Goal: Information Seeking & Learning: Compare options

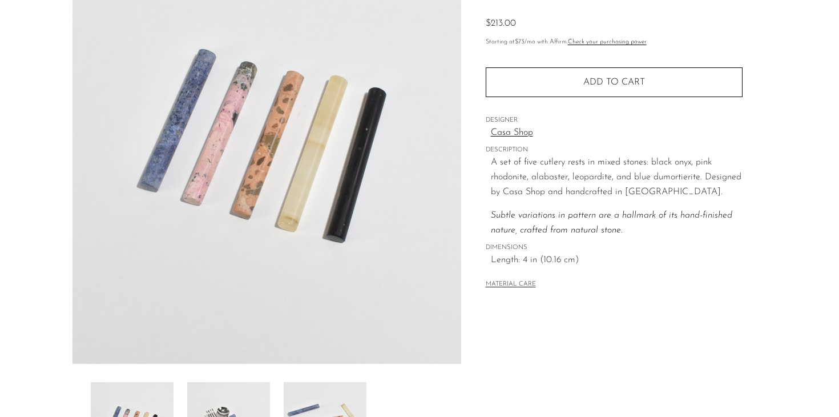
scroll to position [138, 0]
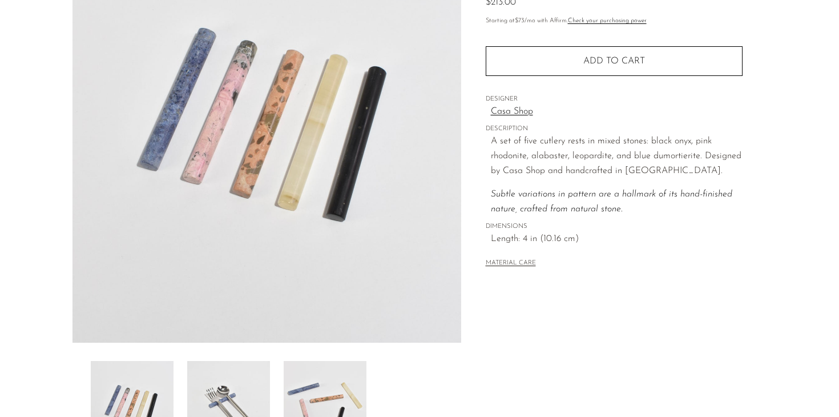
click at [229, 386] on img at bounding box center [228, 406] width 83 height 91
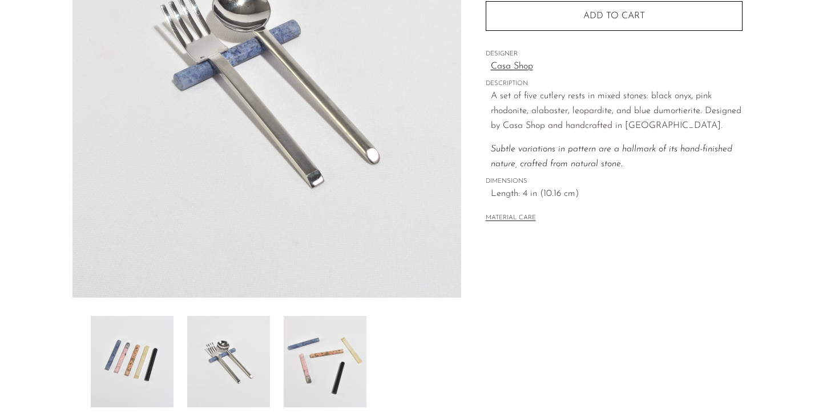
scroll to position [188, 0]
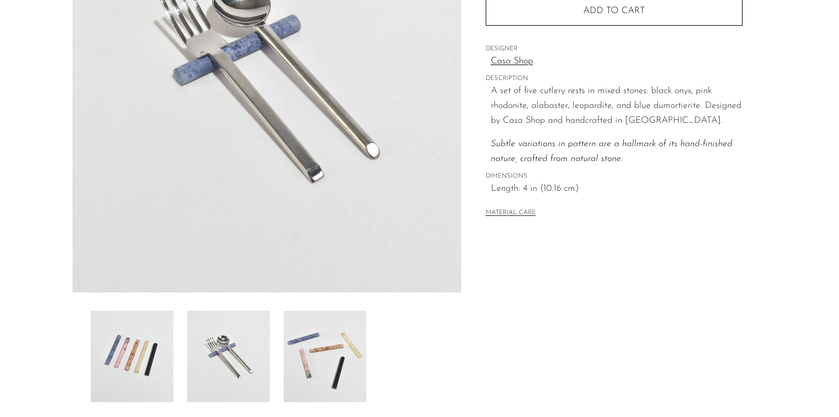
click at [334, 339] on img at bounding box center [325, 355] width 83 height 91
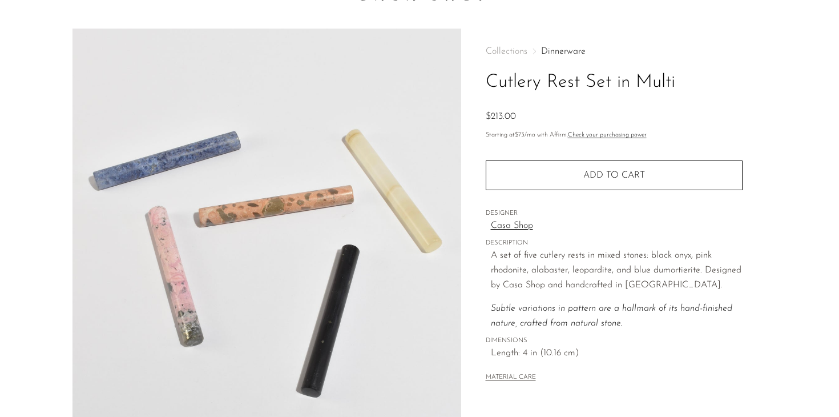
scroll to position [26, 0]
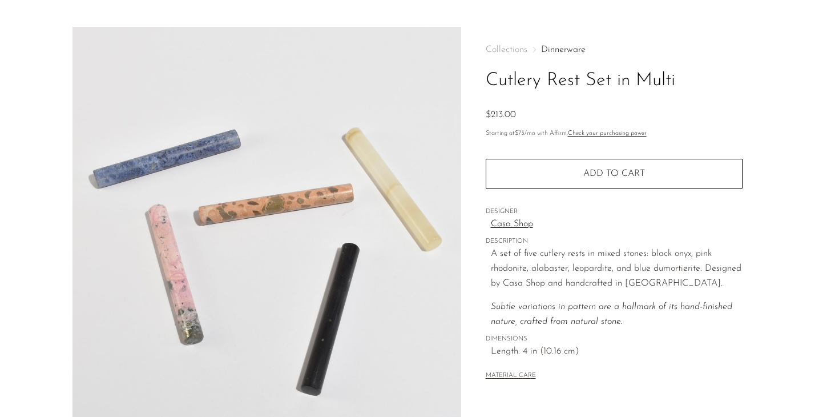
click at [401, 187] on img at bounding box center [266, 241] width 389 height 428
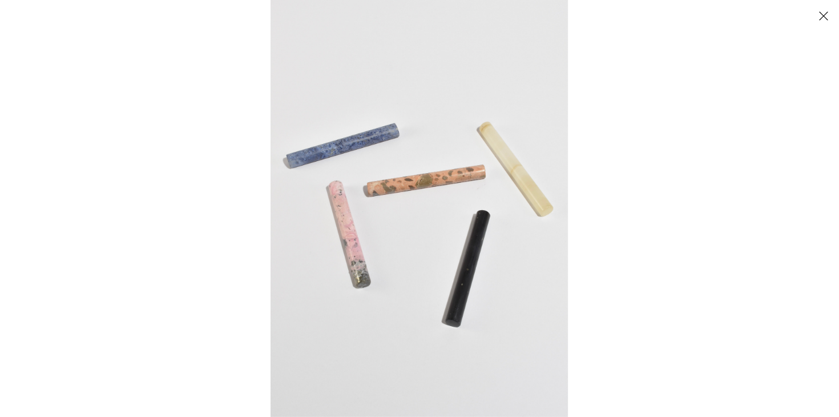
click at [786, 78] on div at bounding box center [689, 208] width 839 height 417
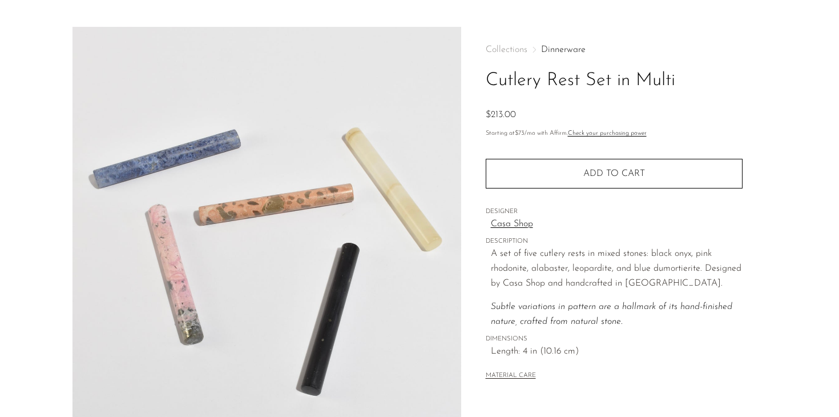
click at [445, 247] on img at bounding box center [266, 241] width 389 height 428
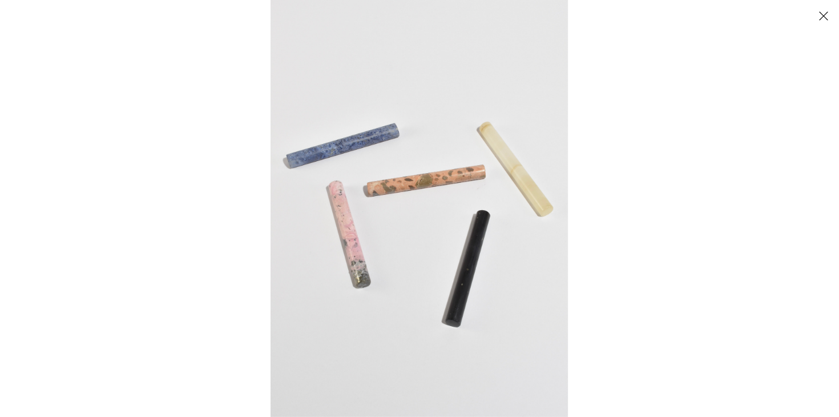
click at [546, 216] on img at bounding box center [418, 208] width 297 height 417
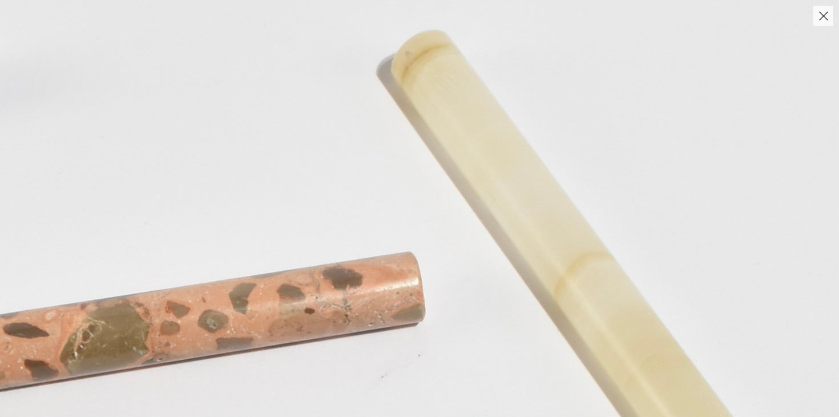
click at [822, 17] on button "Close" at bounding box center [823, 16] width 20 height 20
